Goal: Check status: Check status

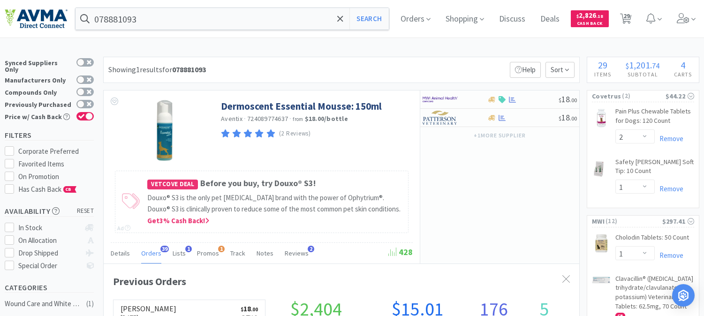
select select "2"
select select "1"
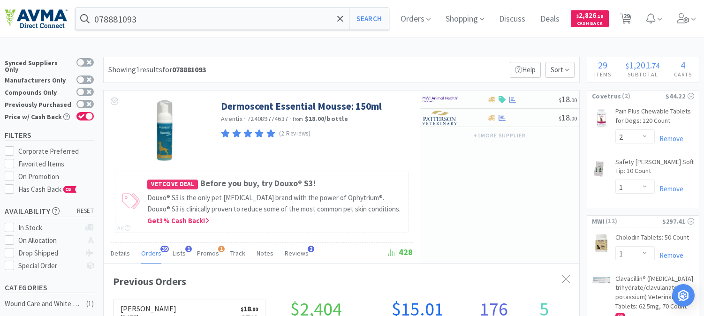
select select "1"
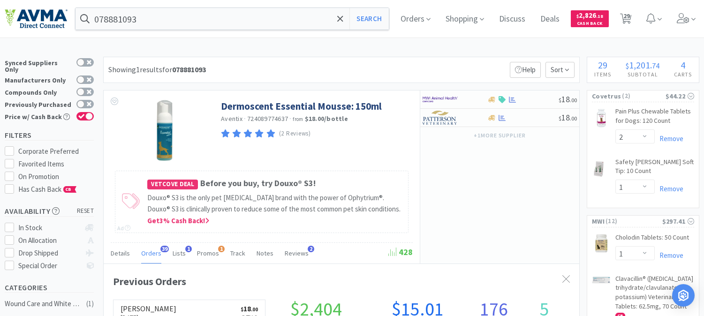
select select "2"
select select "1"
select select "2"
select select "1"
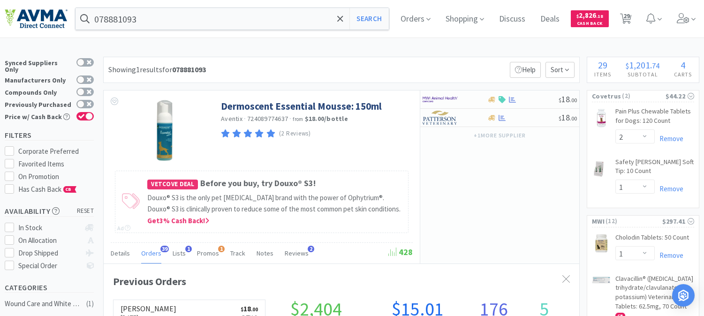
select select "1"
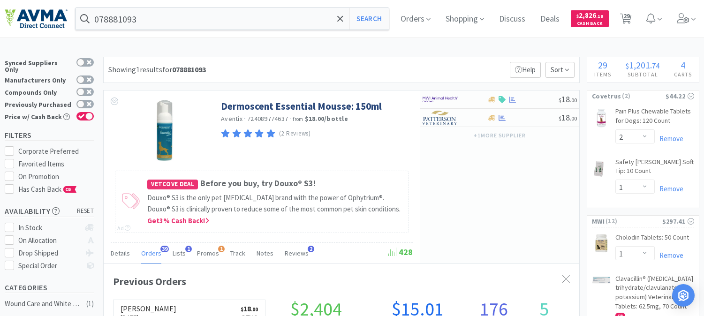
select select "1"
select select "3"
select select "1"
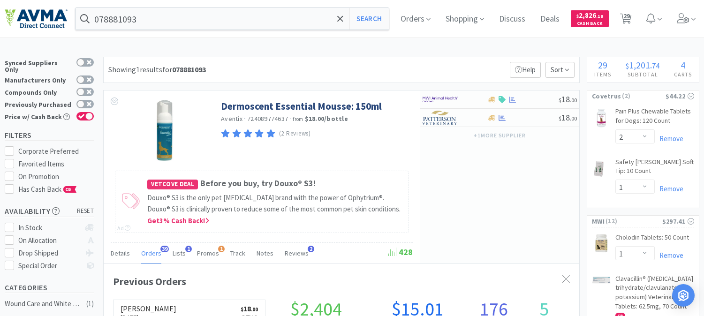
select select "1"
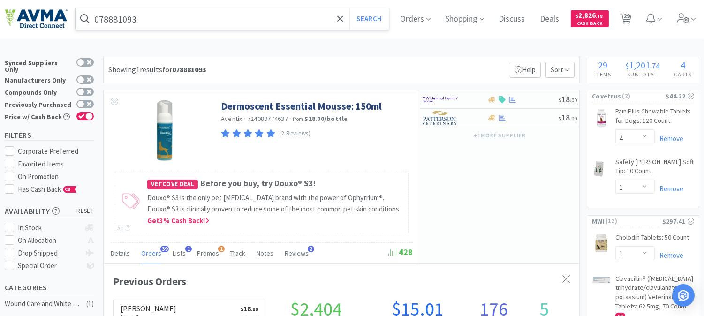
click at [141, 15] on input "078881093" at bounding box center [232, 19] width 313 height 22
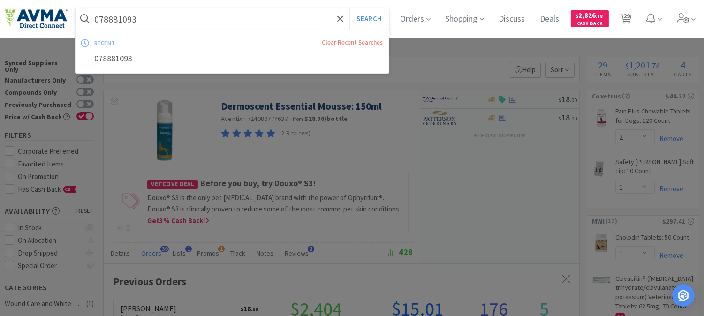
paste input "08371"
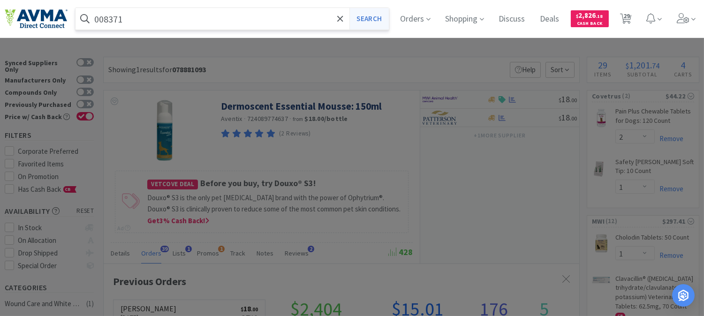
click at [362, 19] on button "Search" at bounding box center [368, 19] width 39 height 22
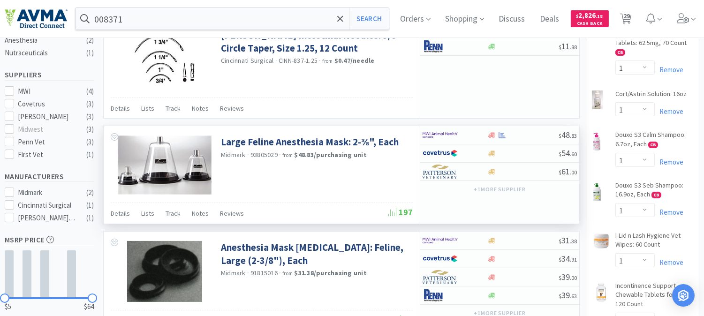
scroll to position [260, 0]
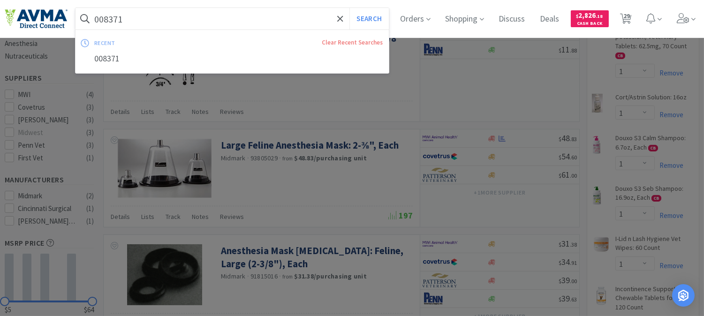
click at [152, 19] on input "008371" at bounding box center [232, 19] width 313 height 22
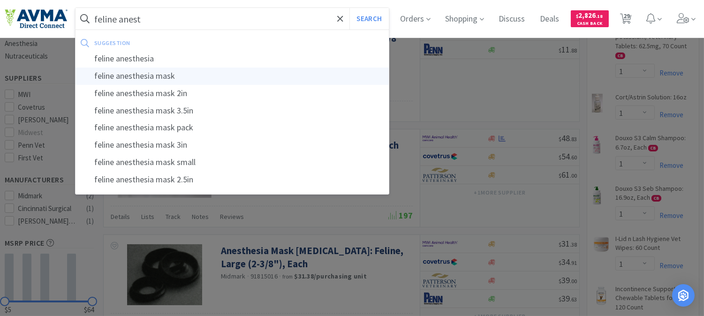
click at [144, 73] on div "feline anesthesia mask" at bounding box center [232, 76] width 313 height 17
type input "feline anesthesia mask"
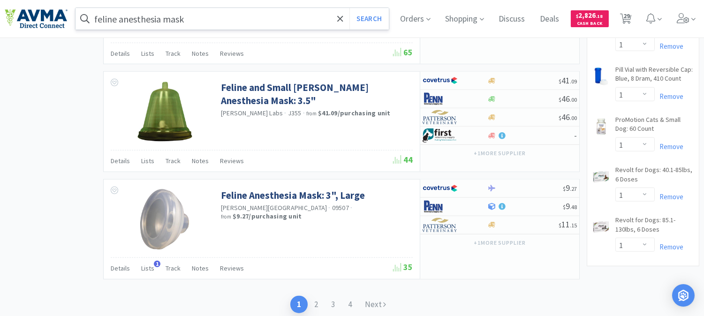
scroll to position [1469, 0]
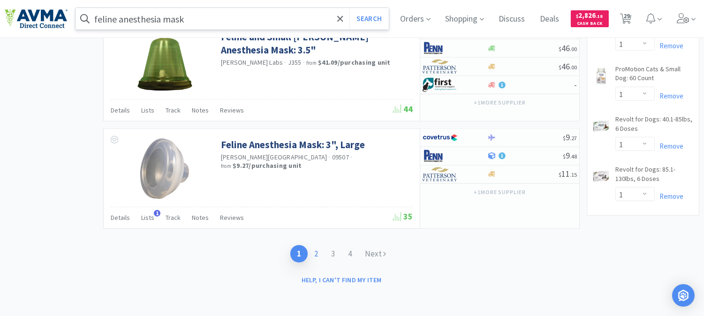
click at [318, 252] on link "2" at bounding box center [316, 253] width 17 height 17
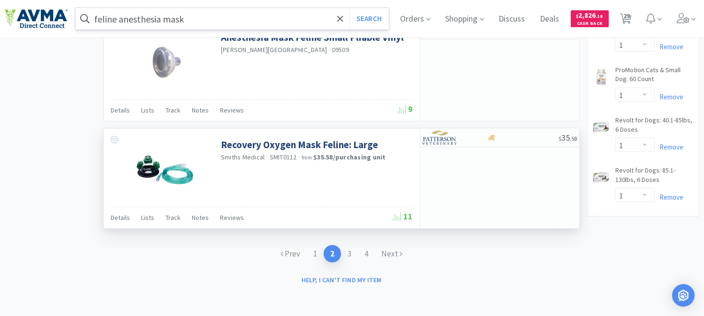
scroll to position [1469, 0]
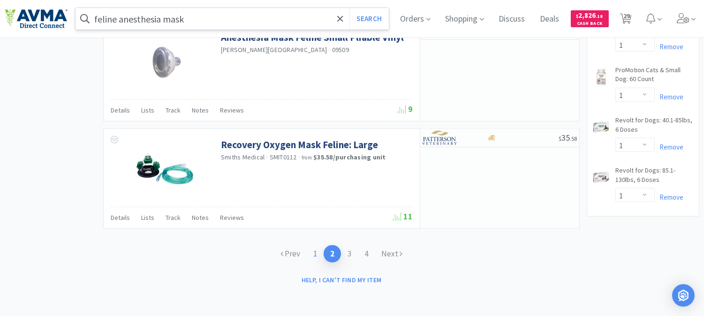
click at [316, 252] on link "1" at bounding box center [315, 253] width 17 height 17
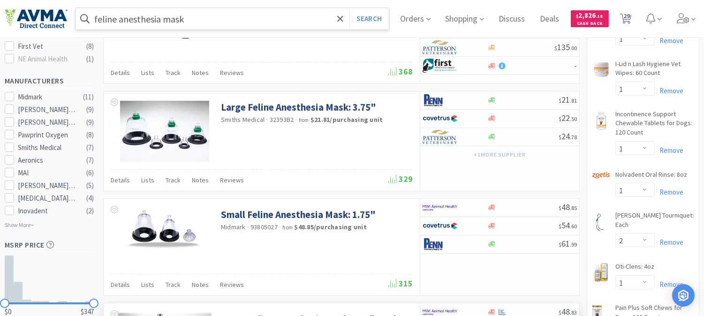
scroll to position [417, 0]
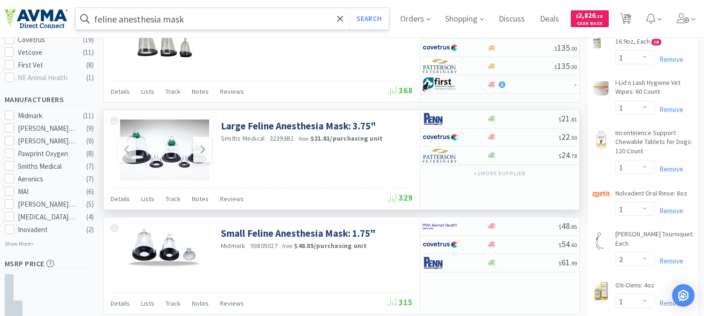
click at [201, 149] on icon at bounding box center [202, 149] width 7 height 11
click at [203, 153] on icon at bounding box center [202, 149] width 7 height 11
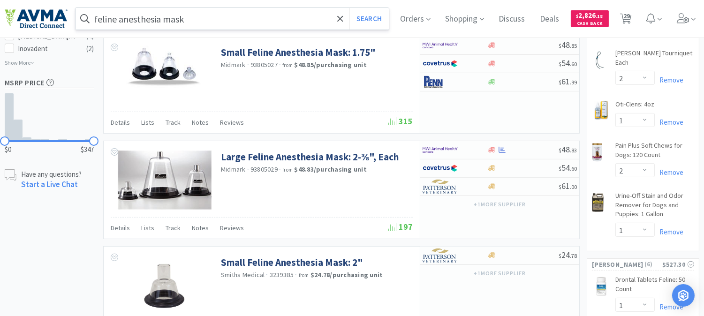
scroll to position [573, 0]
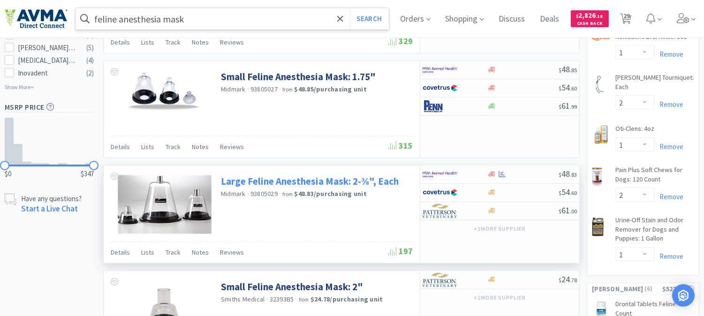
click at [288, 181] on link "Large Feline Anesthesia Mask: 2-⅜", Each" at bounding box center [310, 181] width 178 height 13
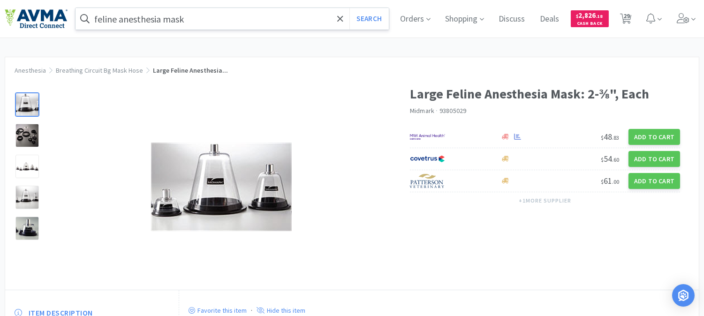
select select "2"
select select "1"
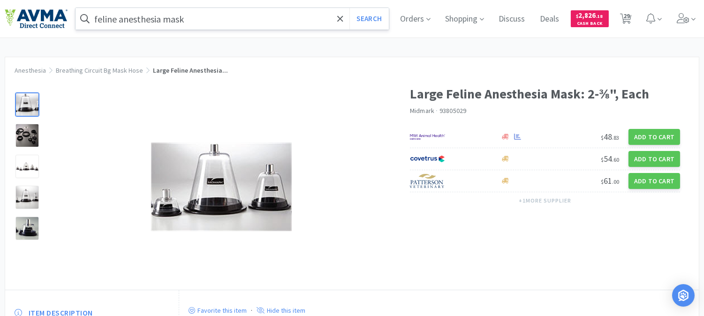
select select "1"
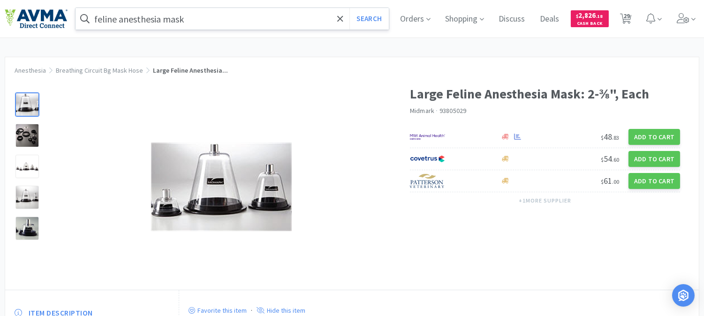
select select "2"
select select "1"
select select "2"
select select "1"
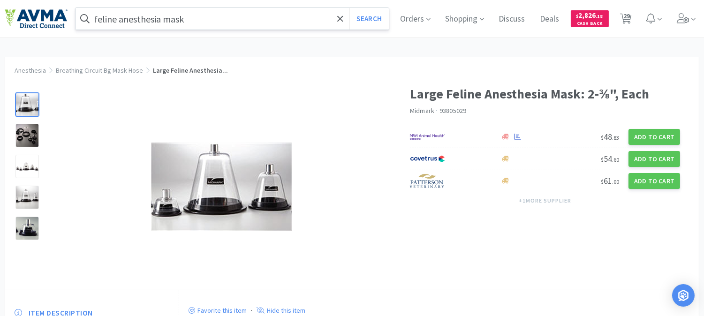
select select "1"
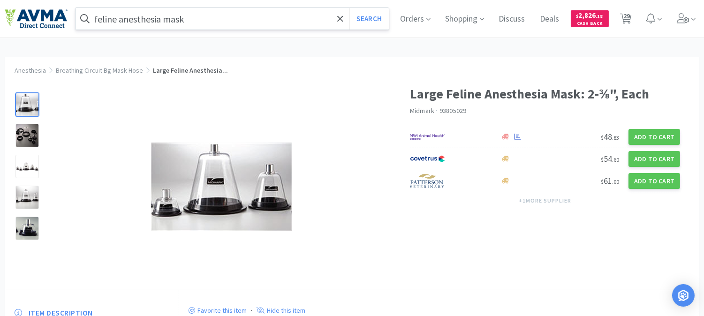
select select "1"
select select "3"
select select "1"
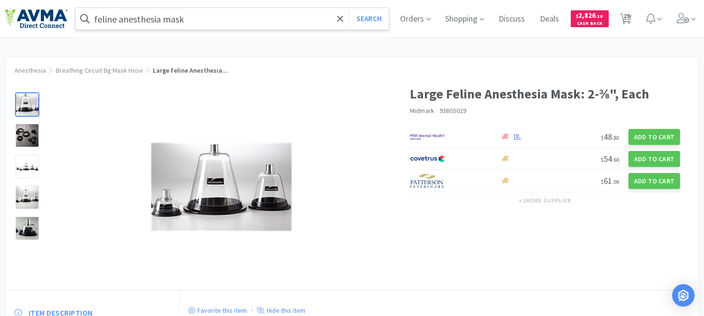
select select "1"
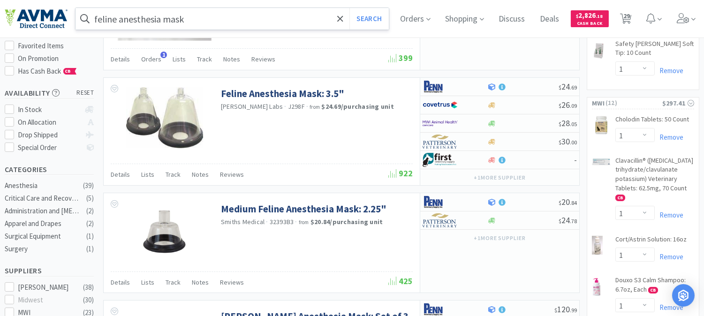
scroll to position [104, 0]
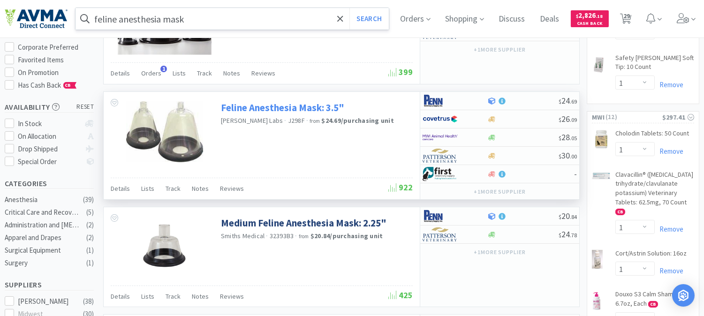
click at [275, 108] on link "Feline Anesthesia Mask: 3.5"" at bounding box center [282, 107] width 123 height 13
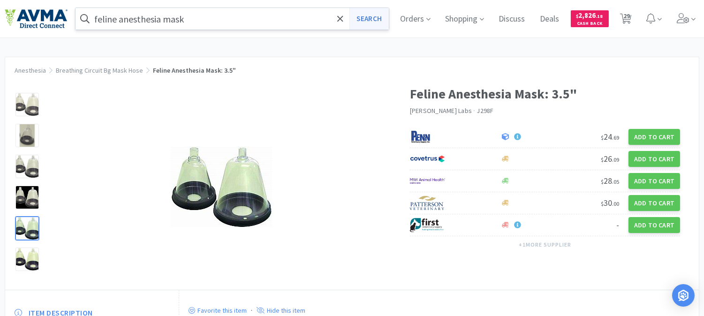
click at [380, 15] on button "Search" at bounding box center [368, 19] width 39 height 22
select select "2"
select select "1"
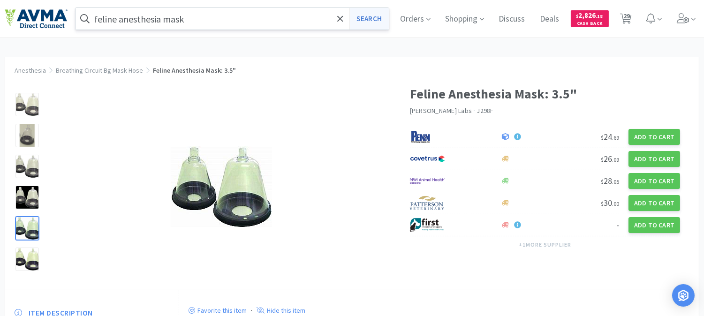
select select "1"
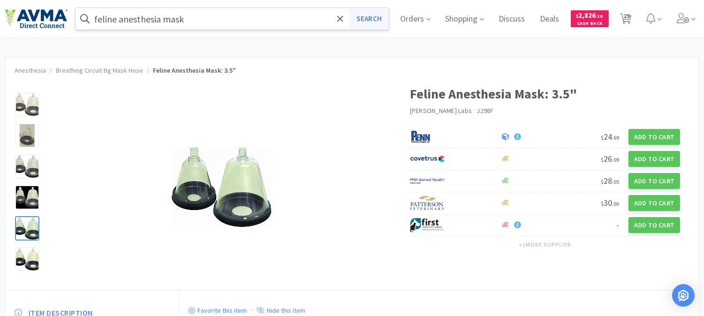
select select "1"
select select "2"
select select "1"
select select "2"
select select "1"
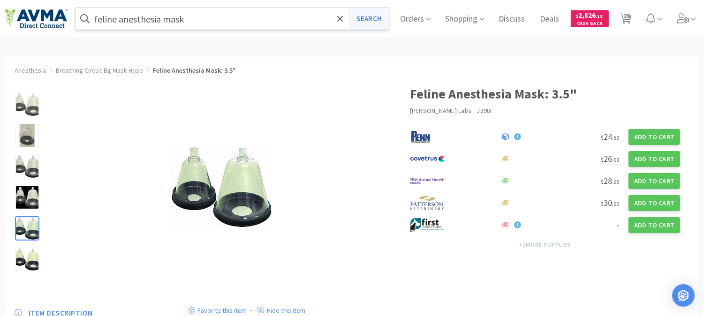
select select "1"
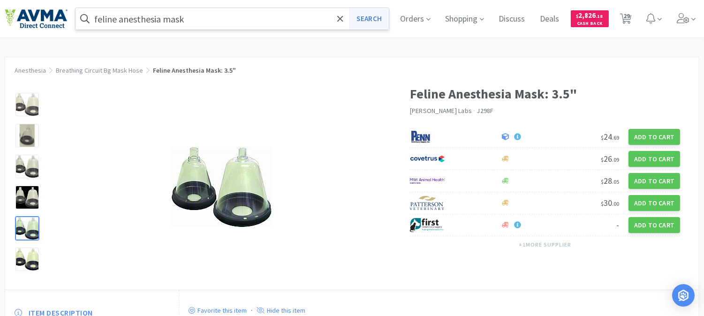
select select "1"
select select "3"
select select "1"
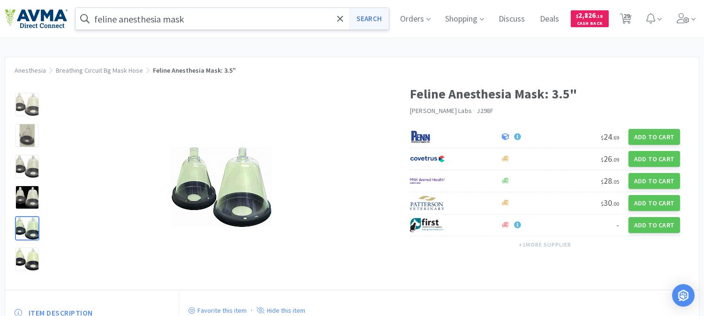
select select "1"
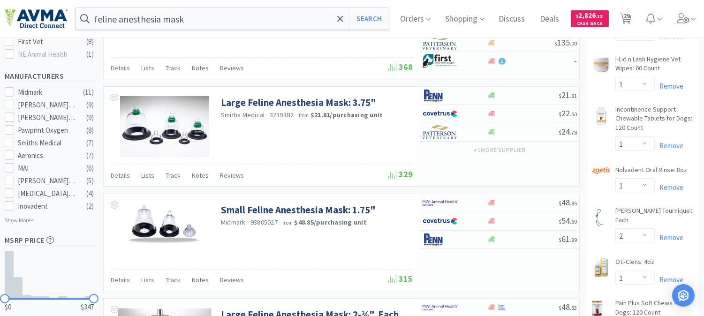
scroll to position [417, 0]
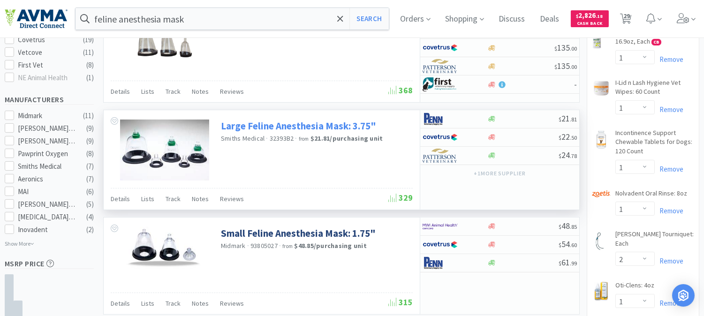
click at [311, 127] on link "Large Feline Anesthesia Mask: 3.75"" at bounding box center [298, 126] width 155 height 13
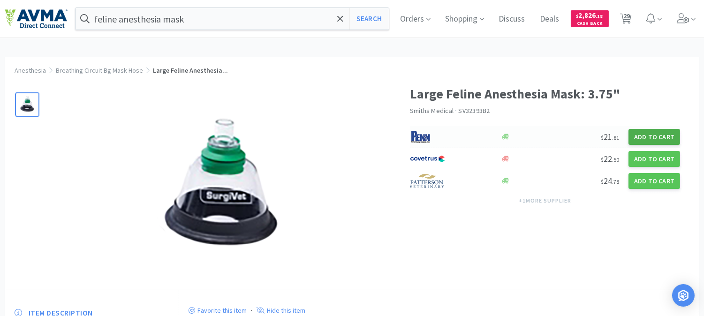
click at [648, 136] on button "Add to Cart" at bounding box center [655, 137] width 52 height 16
select select "1"
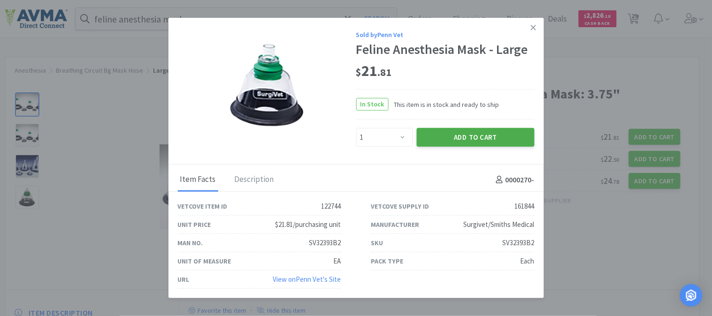
click at [485, 135] on button "Add to Cart" at bounding box center [476, 137] width 118 height 19
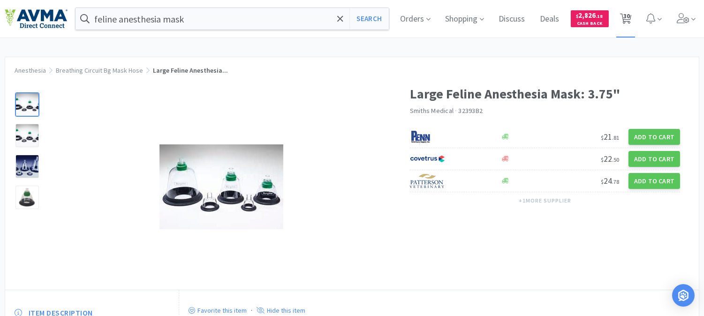
click at [630, 20] on span "30" at bounding box center [626, 16] width 7 height 38
select select "2"
select select "1"
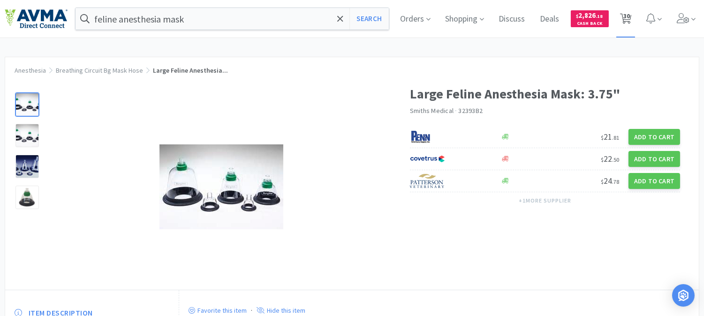
select select "1"
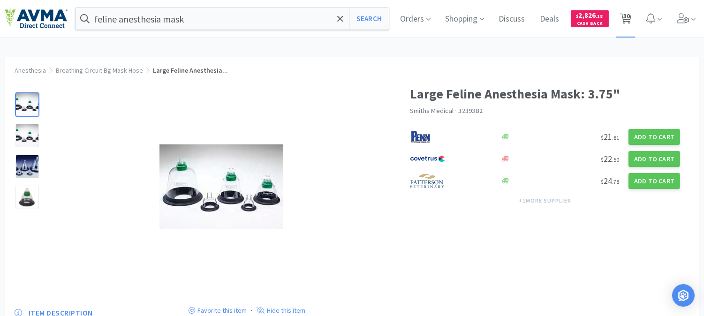
select select "1"
select select "2"
select select "1"
select select "2"
select select "1"
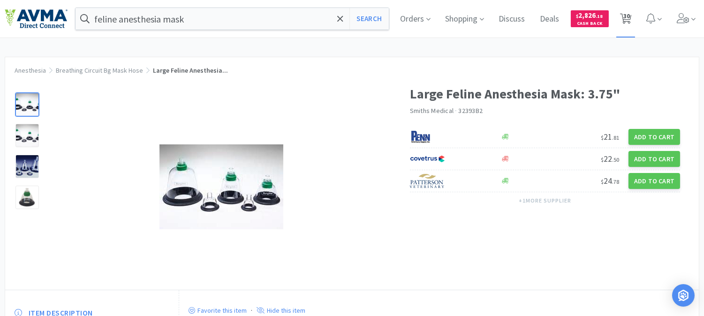
select select "1"
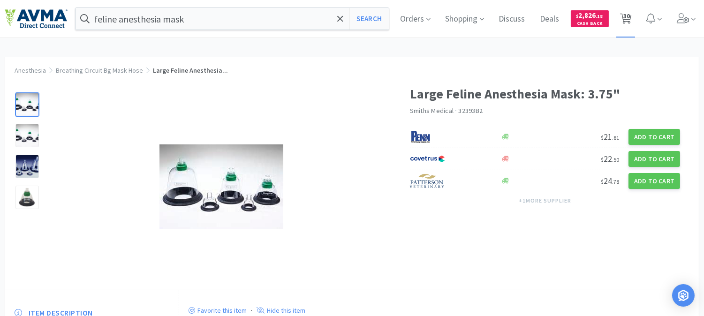
select select "1"
select select "3"
select select "1"
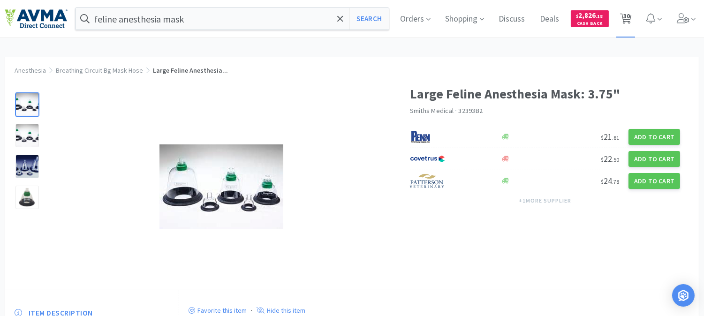
select select "1"
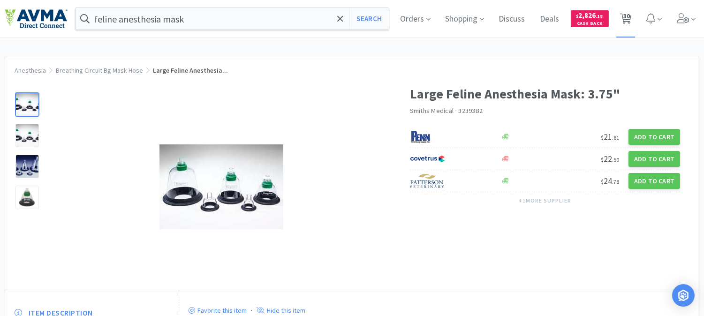
select select "1"
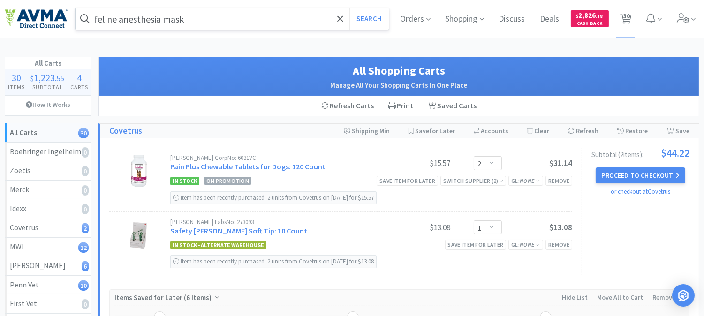
click at [226, 16] on input "feline anesthesia mask" at bounding box center [232, 19] width 313 height 22
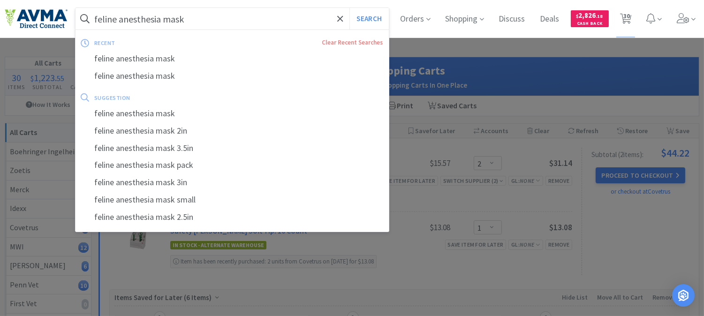
paste input "078881093"
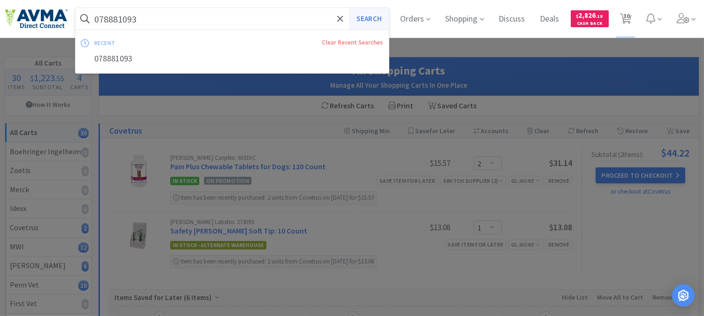
type input "078881093"
click at [372, 21] on button "Search" at bounding box center [368, 19] width 39 height 22
select select "2"
select select "1"
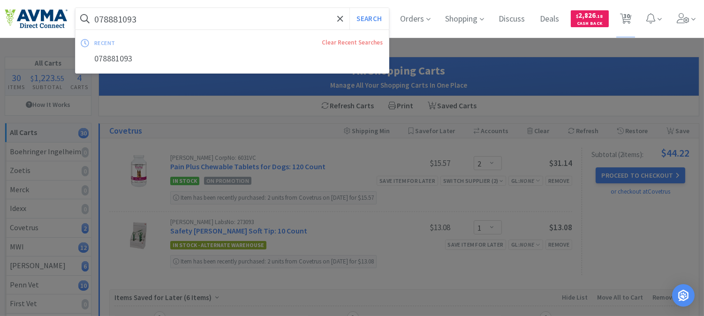
select select "1"
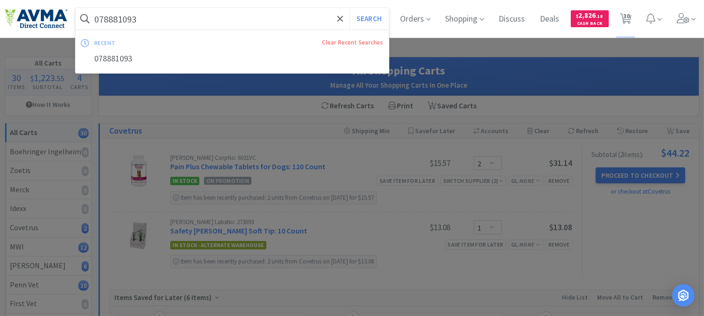
select select "1"
select select "2"
select select "1"
select select "2"
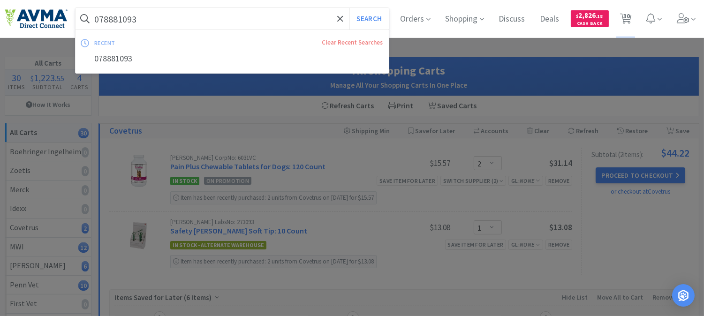
select select "1"
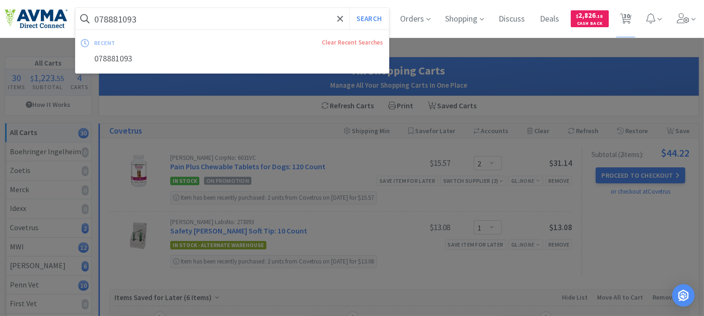
select select "1"
select select "3"
select select "1"
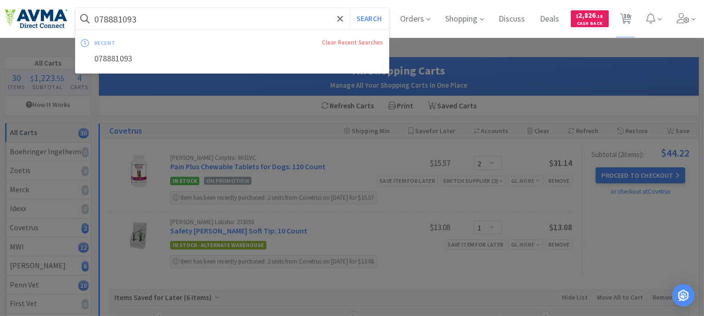
select select "1"
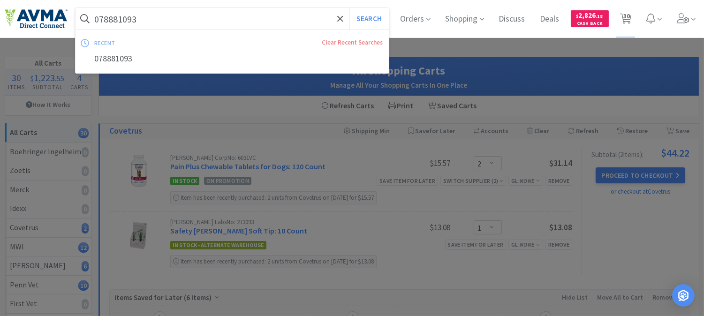
select select "1"
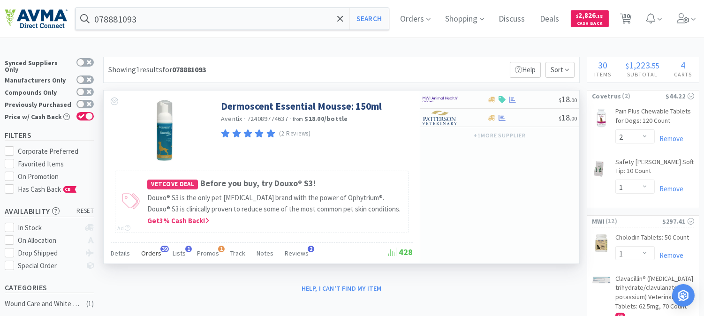
click at [152, 253] on span "Orders" at bounding box center [151, 253] width 20 height 8
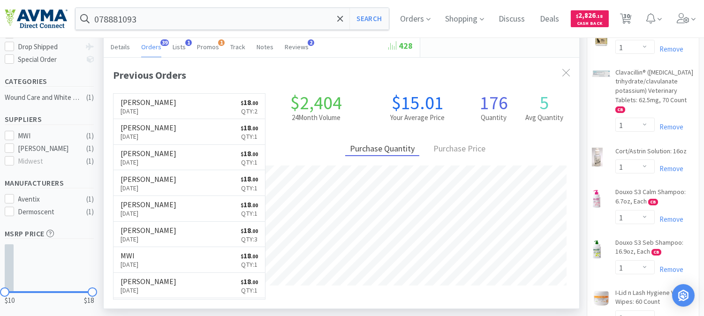
scroll to position [208, 0]
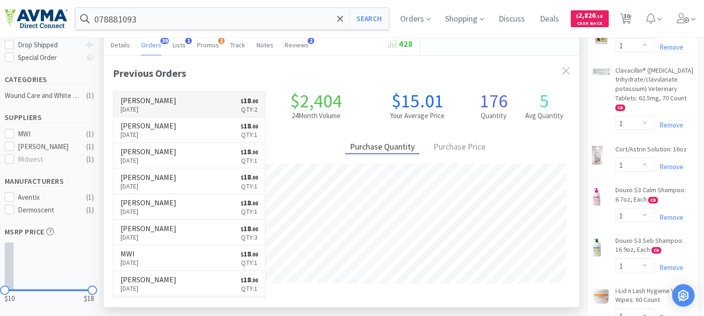
click at [137, 106] on p "[DATE]" at bounding box center [149, 109] width 56 height 10
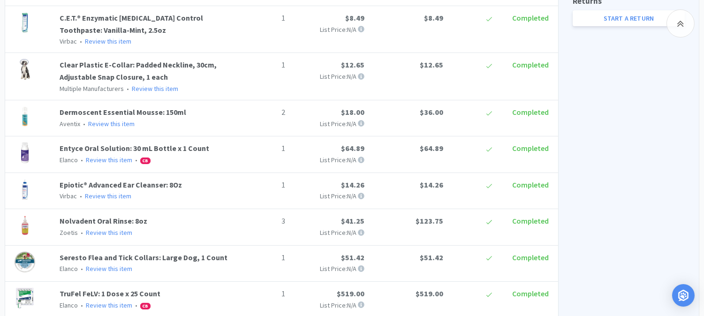
scroll to position [343, 0]
